Goal: Check status: Check status

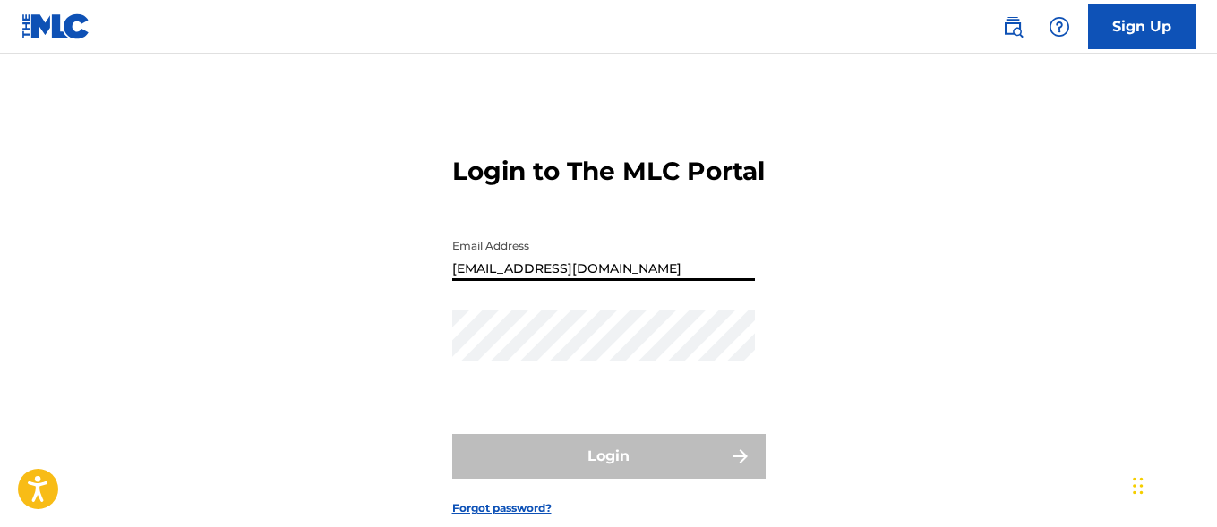
type input "[EMAIL_ADDRESS][DOMAIN_NAME]"
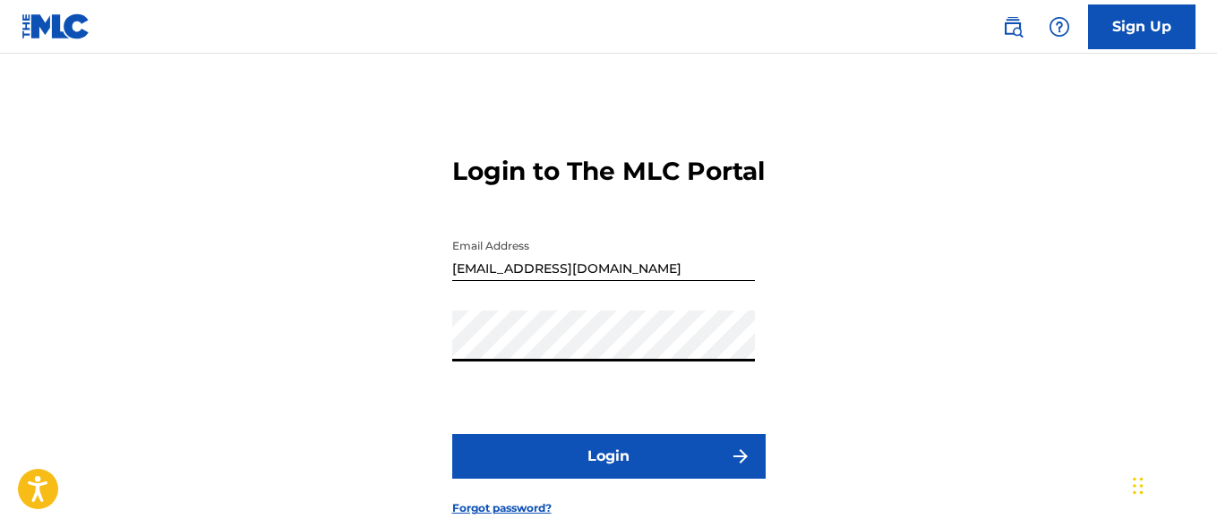
click at [608, 479] on button "Login" at bounding box center [608, 456] width 313 height 45
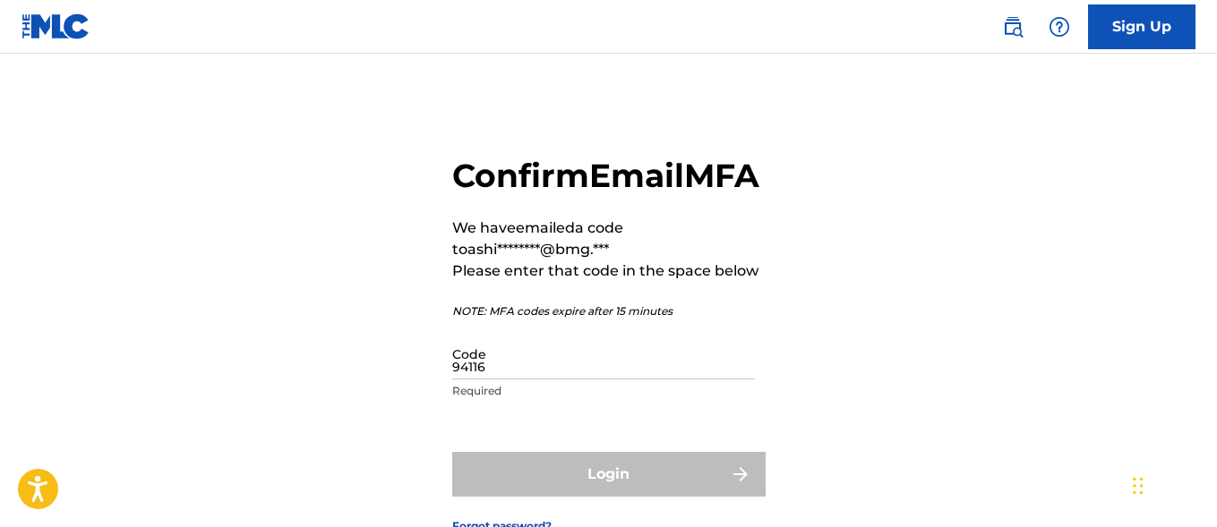
type input "941168"
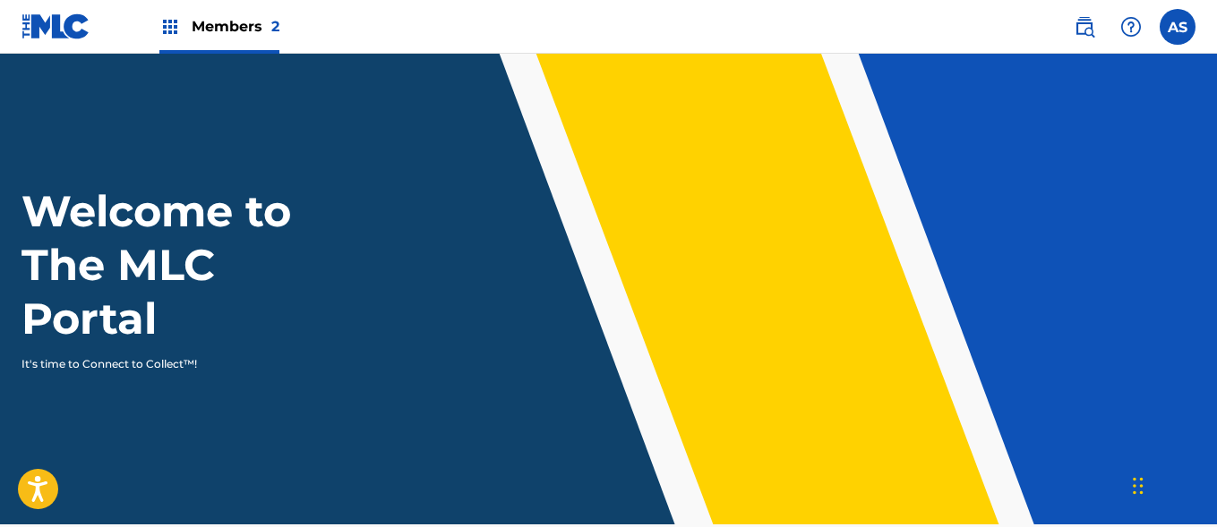
click at [170, 27] on img at bounding box center [169, 26] width 21 height 21
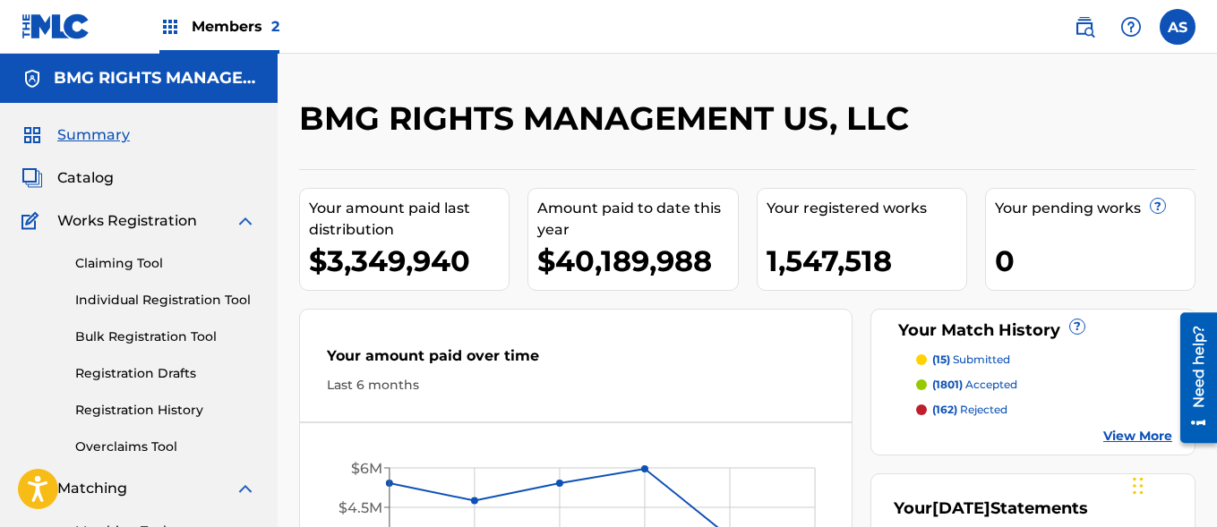
scroll to position [389, 0]
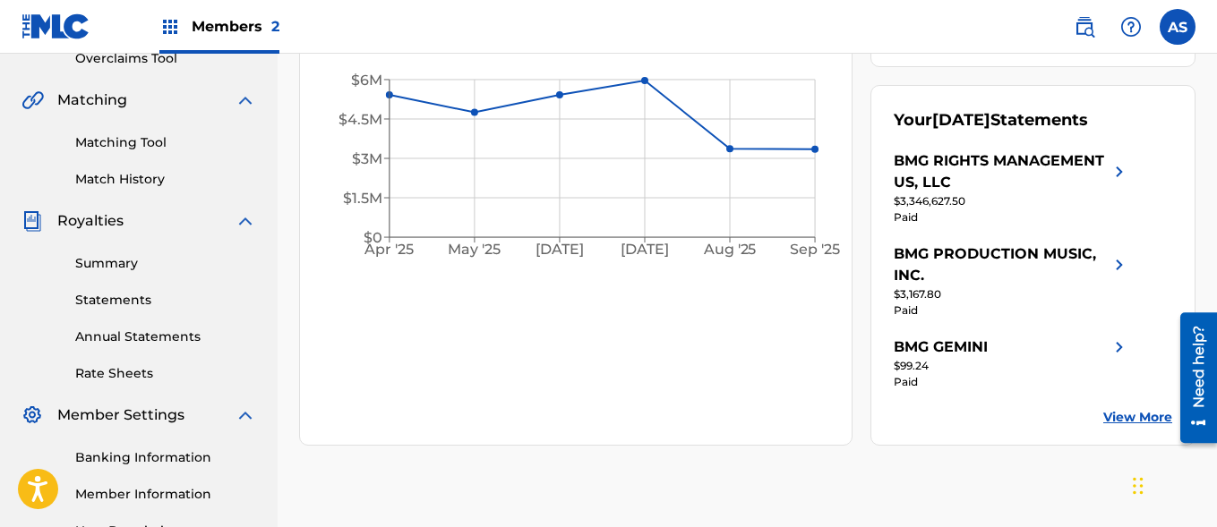
click at [166, 263] on link "Summary" at bounding box center [165, 263] width 181 height 19
